Goal: Find specific page/section: Find specific page/section

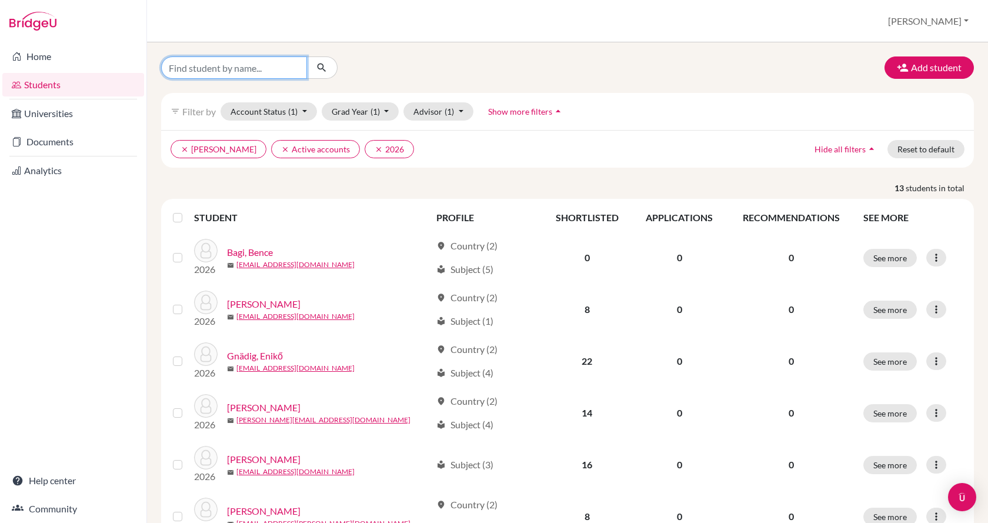
click at [265, 61] on input "Find student by name..." at bounding box center [234, 67] width 146 height 22
type input "hary"
click button "submit" at bounding box center [321, 67] width 31 height 22
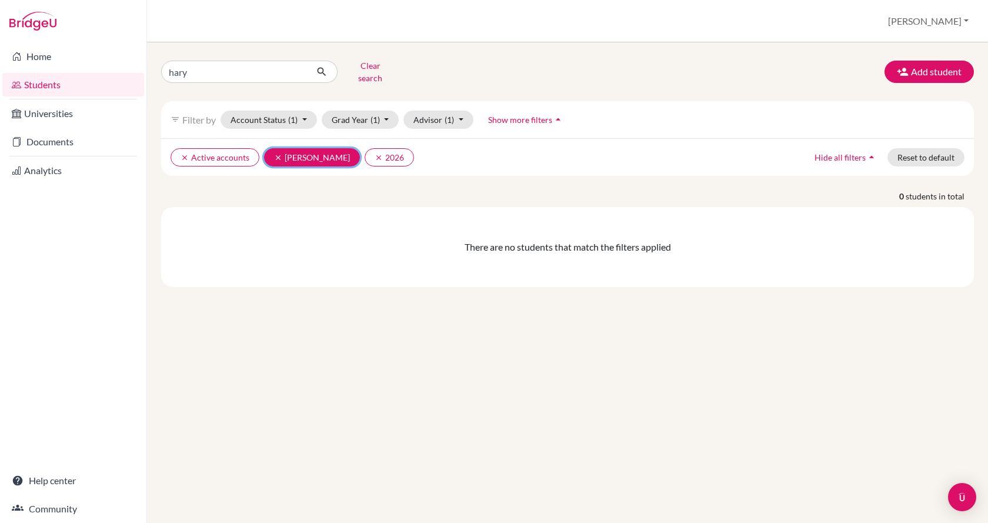
click at [279, 153] on icon "clear" at bounding box center [278, 157] width 8 height 8
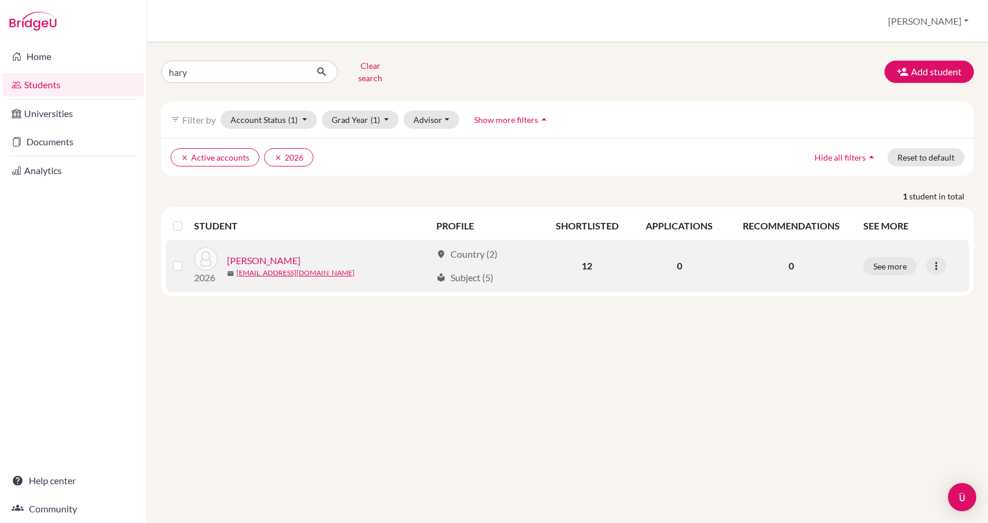
click at [282, 247] on div "2026 [PERSON_NAME] [EMAIL_ADDRESS][DOMAIN_NAME]" at bounding box center [308, 266] width 246 height 38
click at [262, 253] on link "[PERSON_NAME]" at bounding box center [264, 260] width 74 height 14
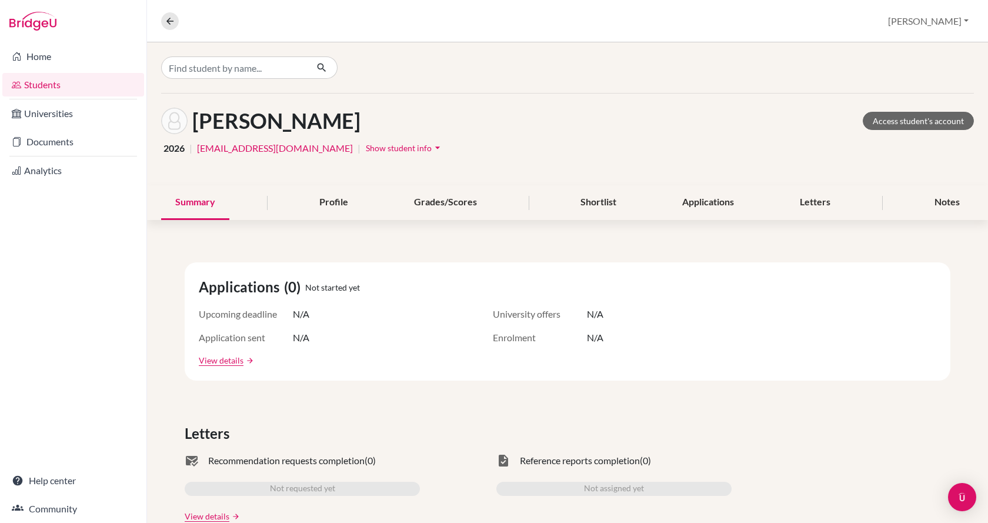
click at [366, 149] on span "Show student info" at bounding box center [399, 148] width 66 height 10
